Goal: Communication & Community: Answer question/provide support

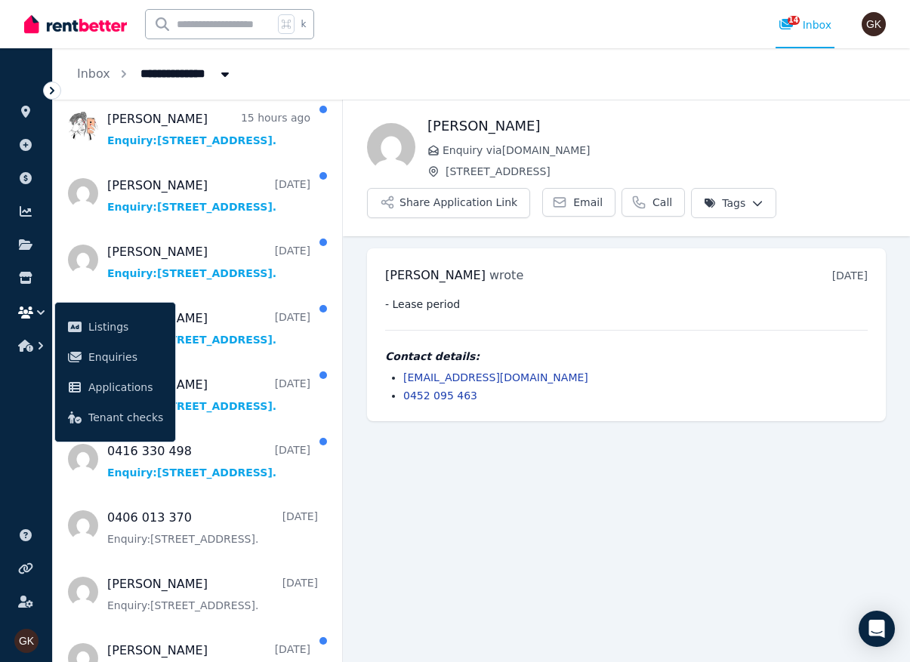
scroll to position [48, 0]
click at [681, 400] on main "Back [PERSON_NAME] Enquiry via [DOMAIN_NAME] [STREET_ADDRESS] Share Application…" at bounding box center [626, 381] width 567 height 563
click at [37, 305] on icon "button" at bounding box center [40, 312] width 15 height 15
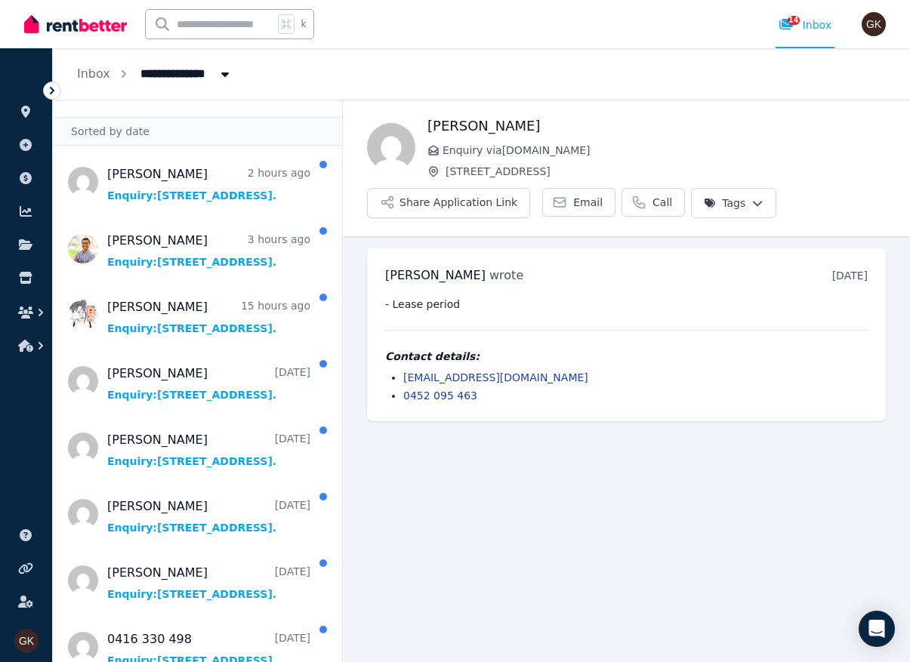
scroll to position [32, 0]
click at [110, 181] on span "Message list" at bounding box center [197, 181] width 289 height 60
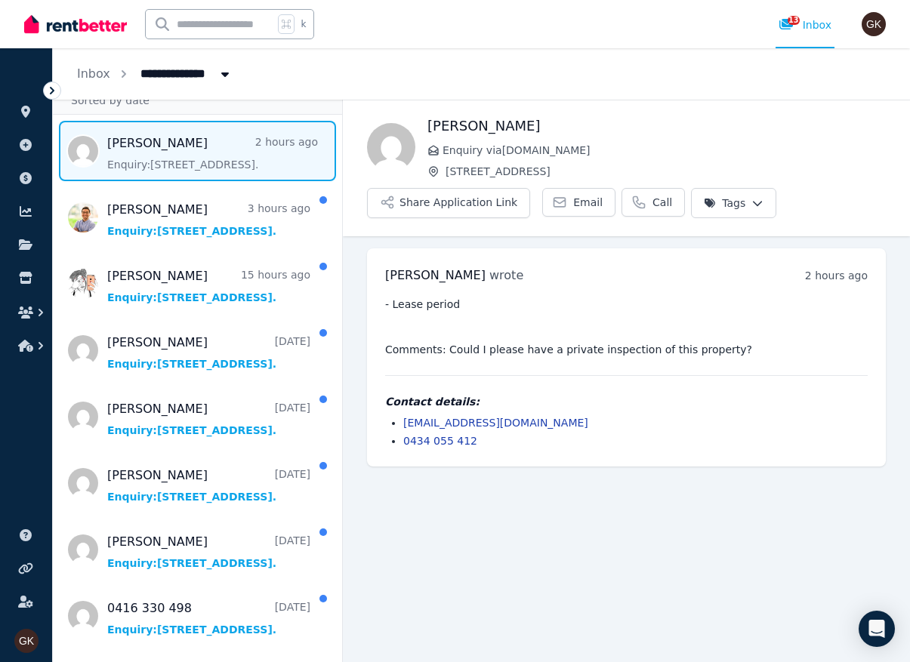
scroll to position [59, 0]
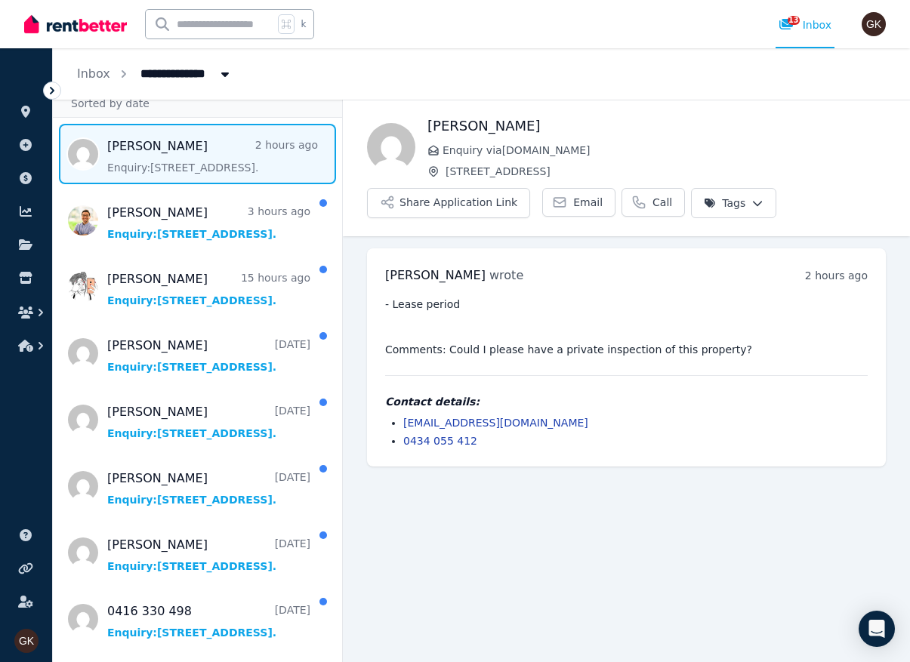
click at [564, 188] on link "Email" at bounding box center [578, 202] width 73 height 29
click at [131, 257] on span "Message list" at bounding box center [197, 287] width 289 height 60
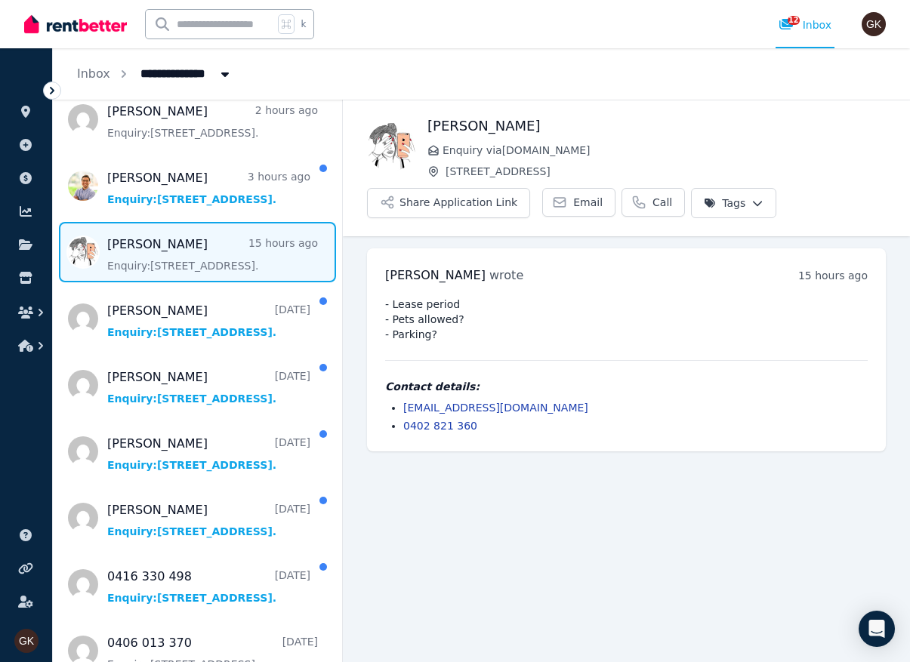
scroll to position [48, 0]
click at [69, 4] on div at bounding box center [75, 24] width 103 height 48
